Goal: Information Seeking & Learning: Learn about a topic

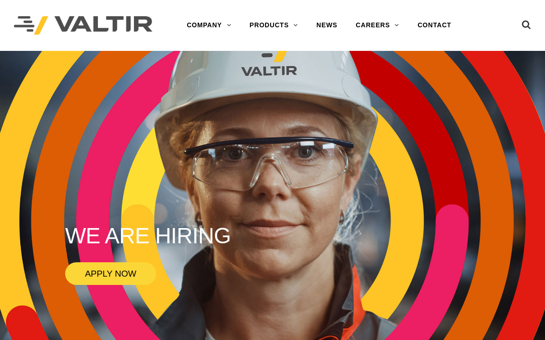
click at [332, 174] on link "SIGN POSTS & SUPPORTS" at bounding box center [297, 173] width 115 height 18
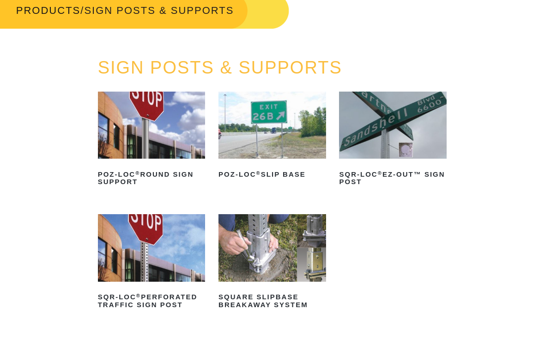
scroll to position [61, 0]
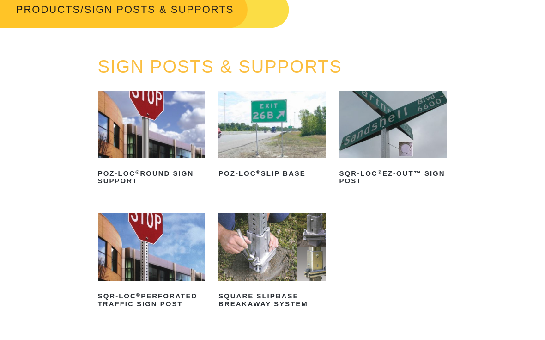
click at [186, 249] on img at bounding box center [152, 246] width 108 height 67
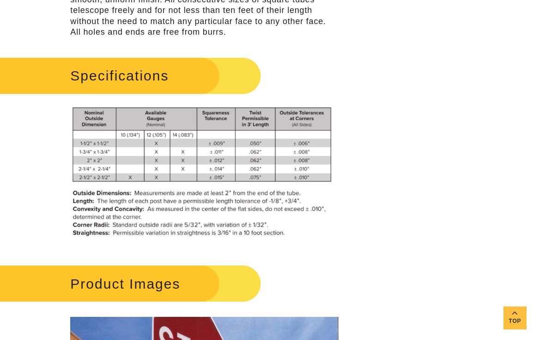
scroll to position [734, 0]
click at [215, 275] on h2 "Product Images" at bounding box center [124, 283] width 273 height 43
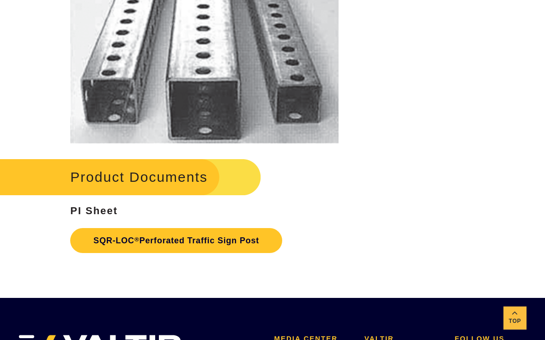
scroll to position [1540, 0]
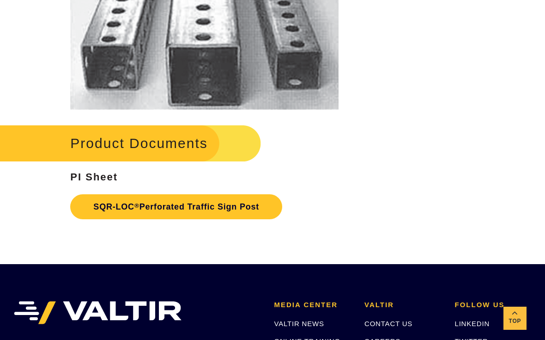
click at [260, 204] on link "SQR-LOC ® Perforated Traffic Sign Post" at bounding box center [176, 206] width 212 height 25
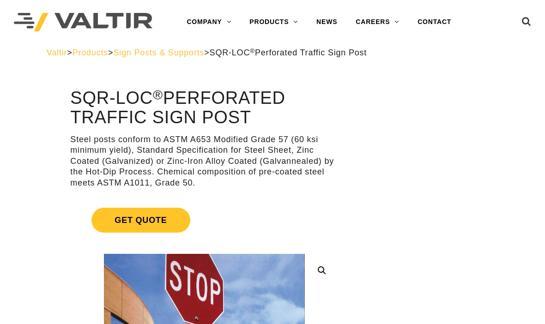
scroll to position [0, 0]
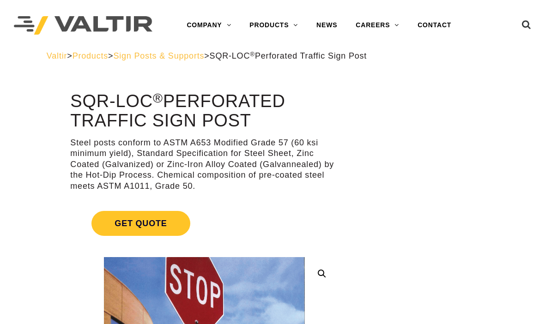
click at [333, 173] on link "SIGN POSTS & SUPPORTS" at bounding box center [297, 173] width 115 height 18
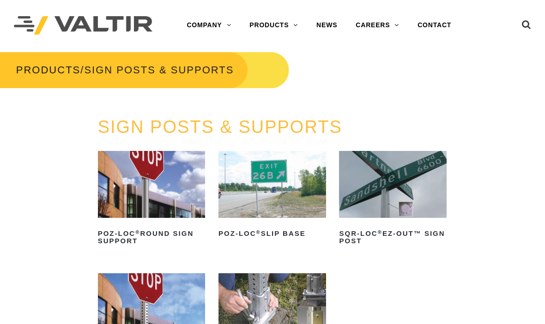
click at [407, 200] on img at bounding box center [393, 184] width 108 height 67
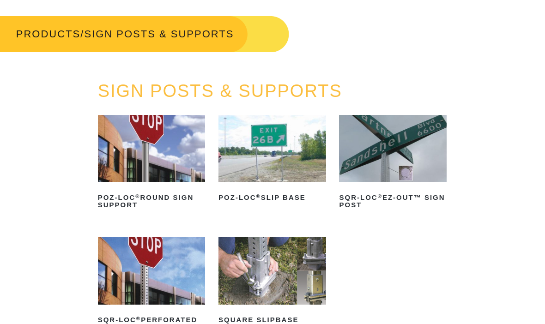
scroll to position [42, 0]
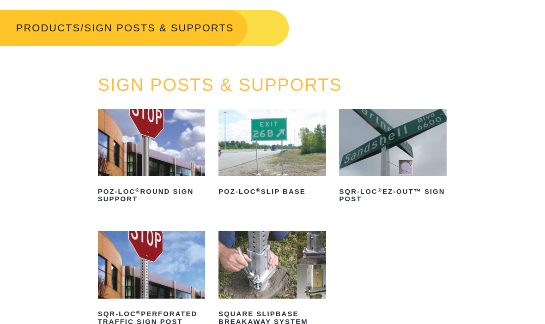
click at [370, 157] on img at bounding box center [393, 142] width 108 height 67
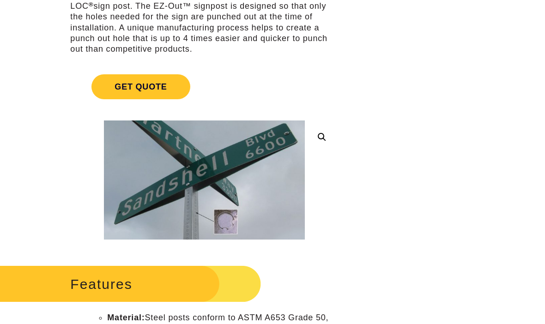
click at [272, 167] on img at bounding box center [338, 280] width 536 height 318
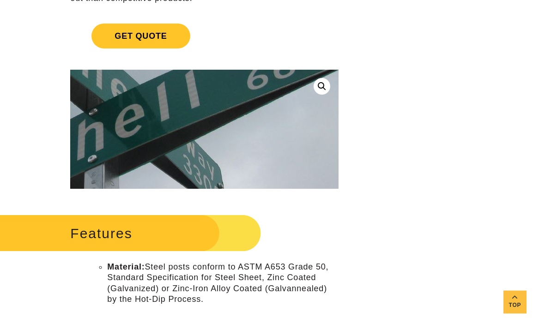
scroll to position [223, 0]
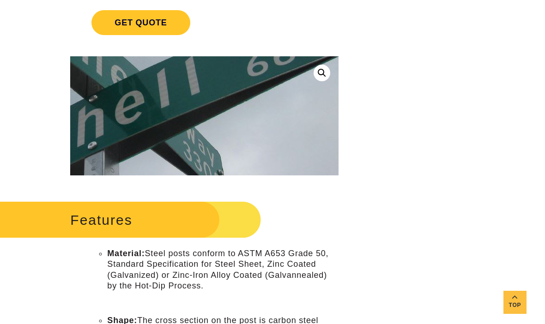
click at [118, 141] on img at bounding box center [136, 134] width 536 height 318
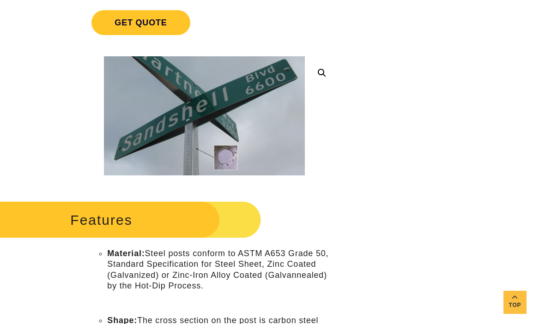
click at [204, 147] on img at bounding box center [291, 69] width 536 height 318
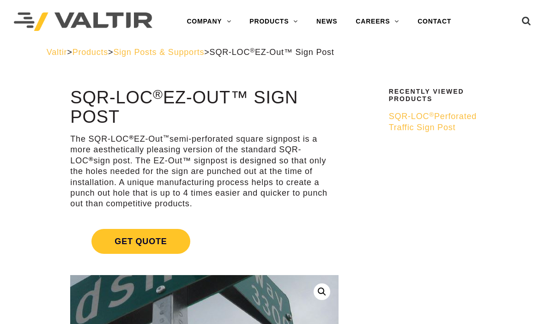
scroll to position [0, 0]
